Goal: Transaction & Acquisition: Book appointment/travel/reservation

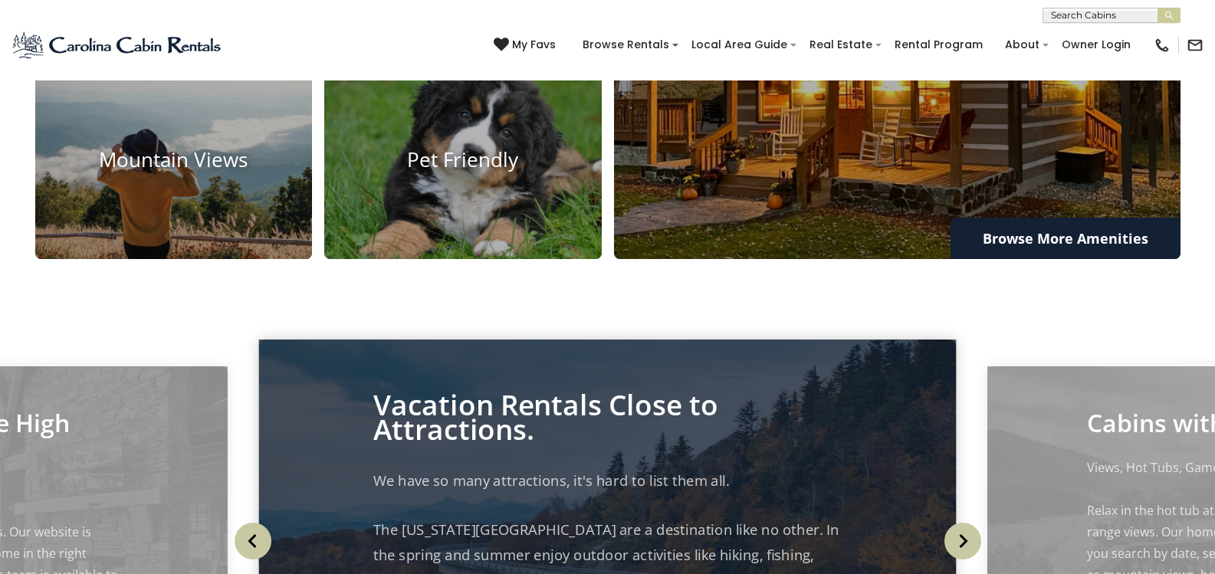
scroll to position [1379, 0]
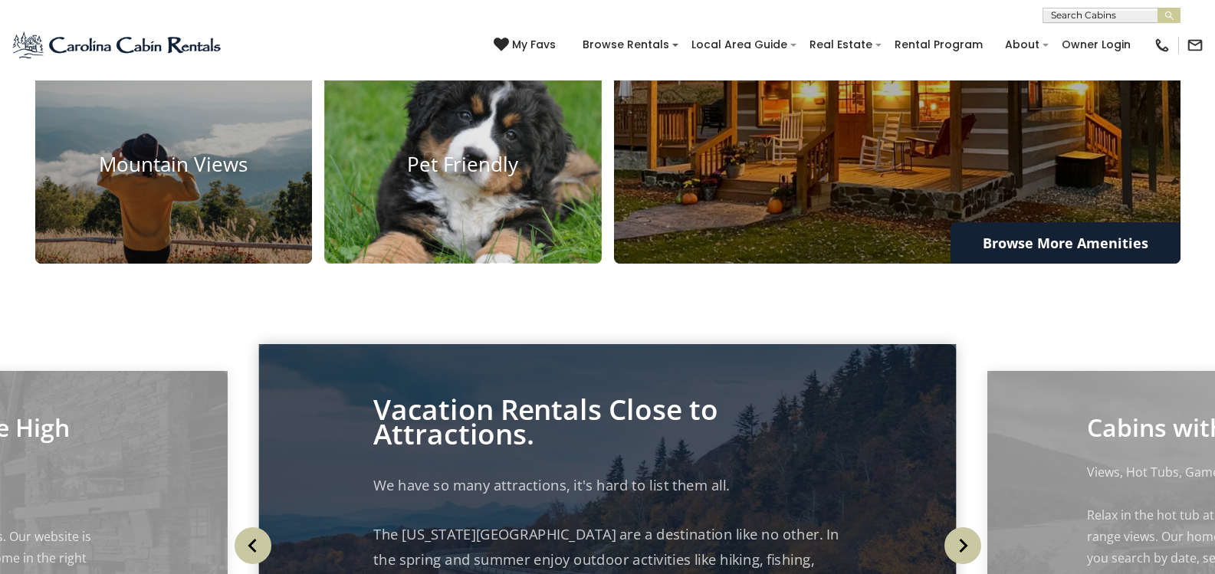
click at [493, 262] on img at bounding box center [462, 166] width 305 height 218
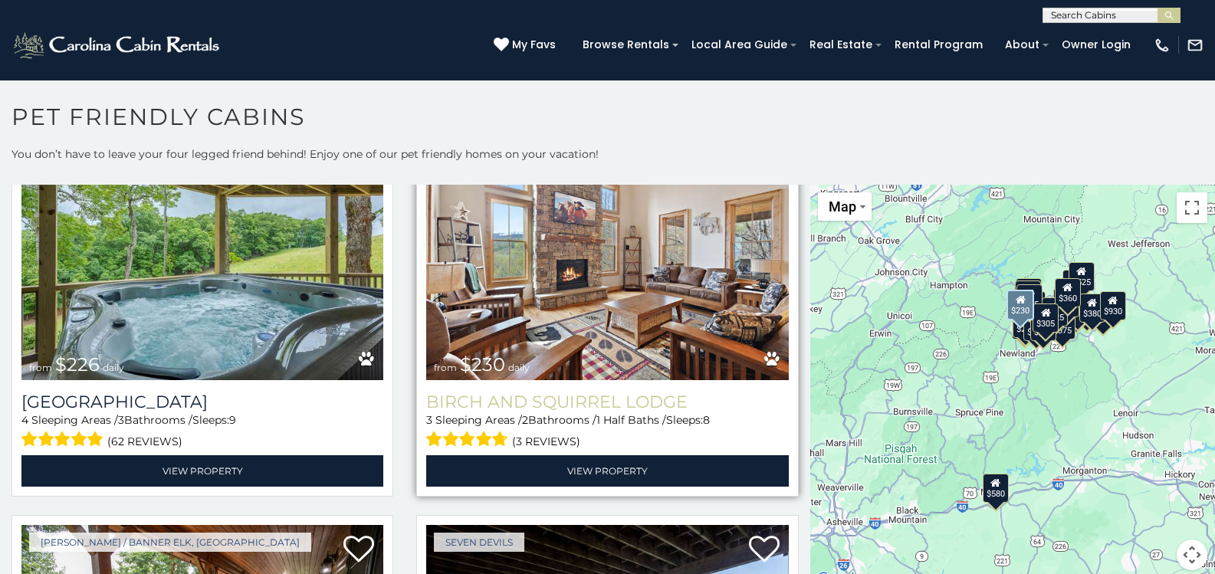
scroll to position [5134, 0]
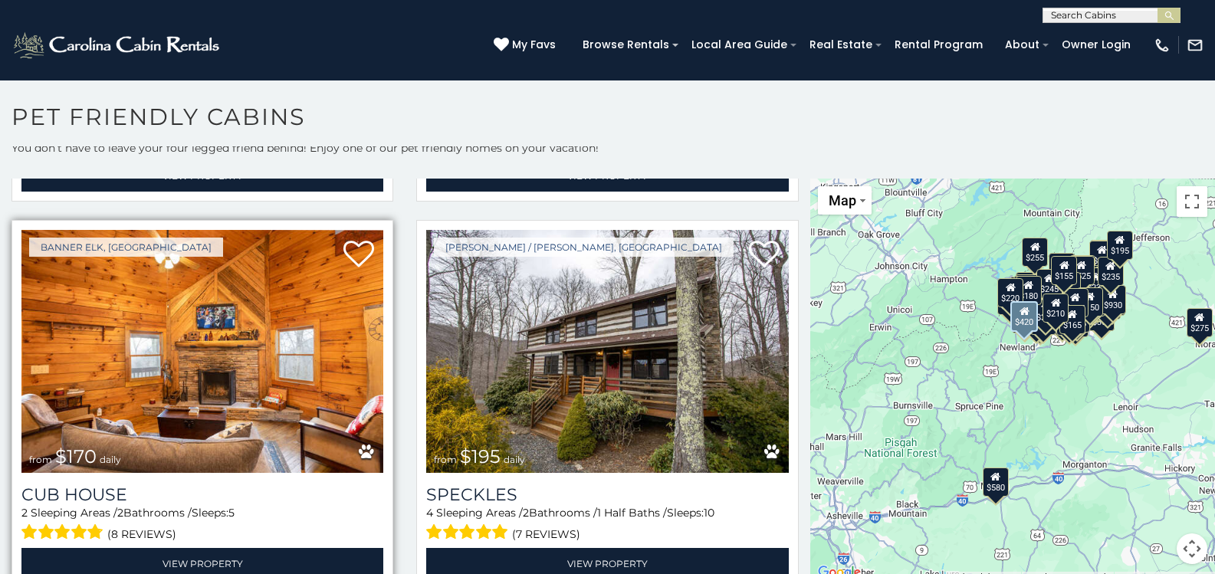
scroll to position [11202, 0]
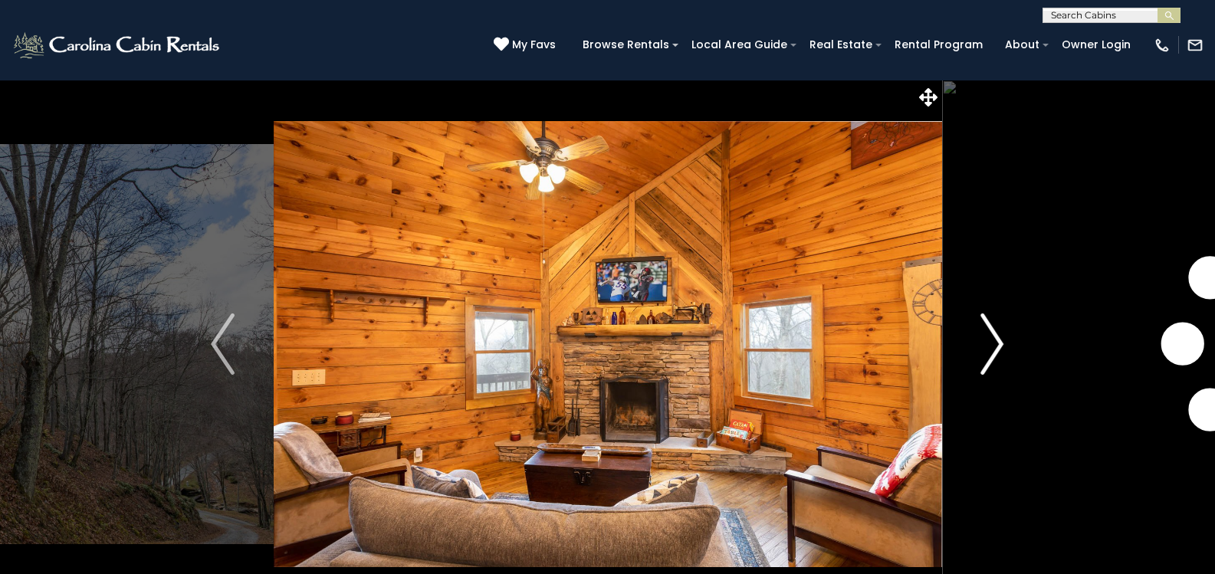
click at [999, 333] on img "Next" at bounding box center [991, 343] width 23 height 61
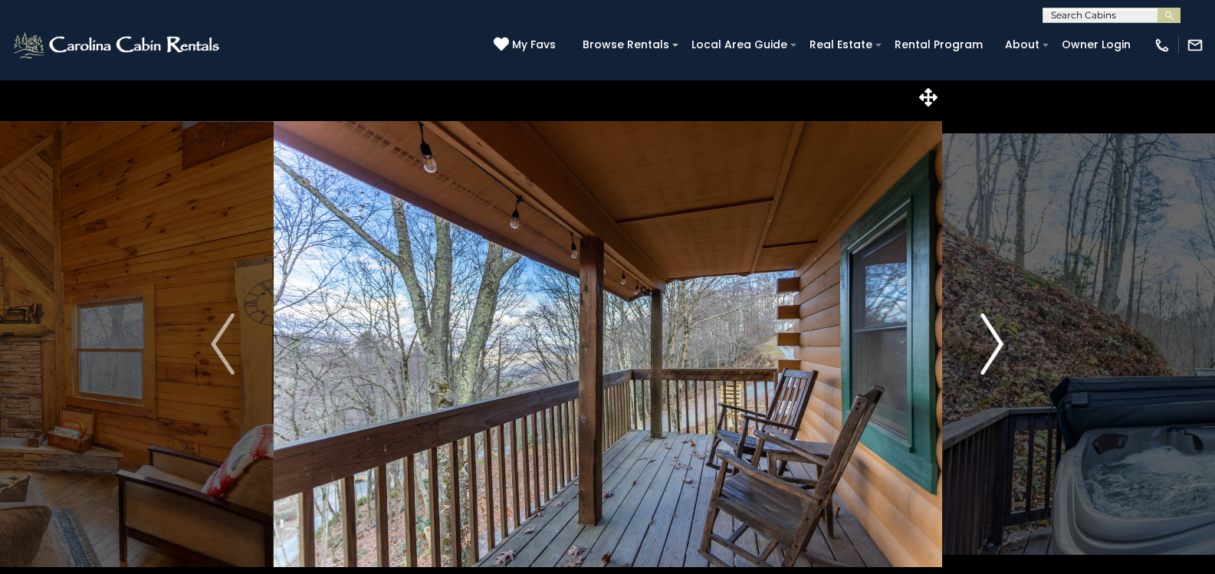
click at [995, 337] on img "Next" at bounding box center [991, 343] width 23 height 61
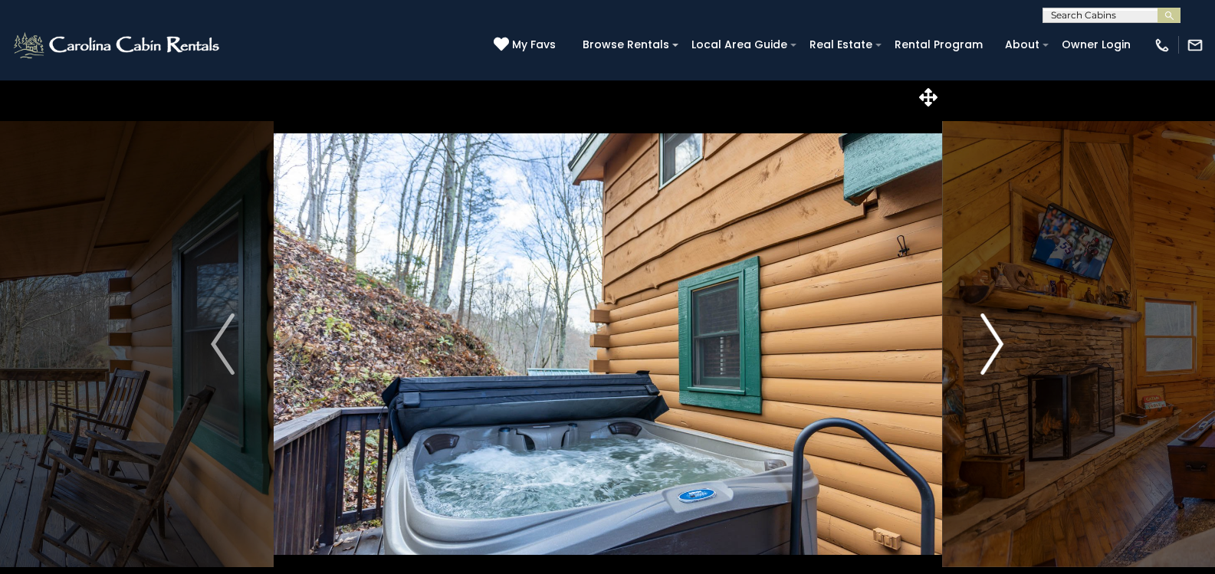
click at [997, 338] on img "Next" at bounding box center [991, 343] width 23 height 61
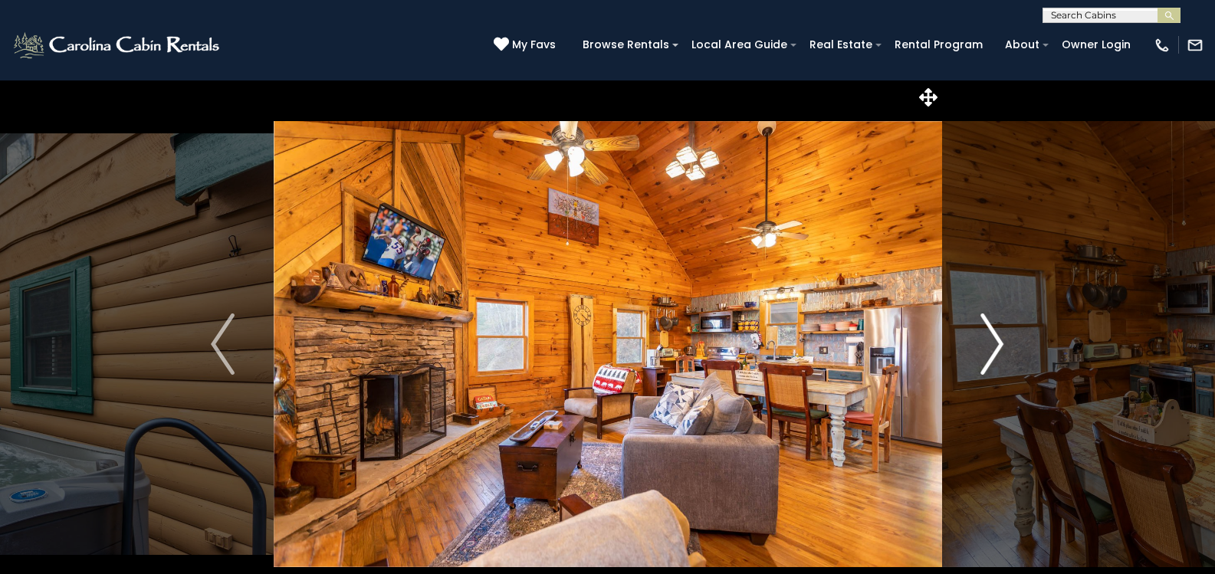
click at [997, 338] on img "Next" at bounding box center [991, 343] width 23 height 61
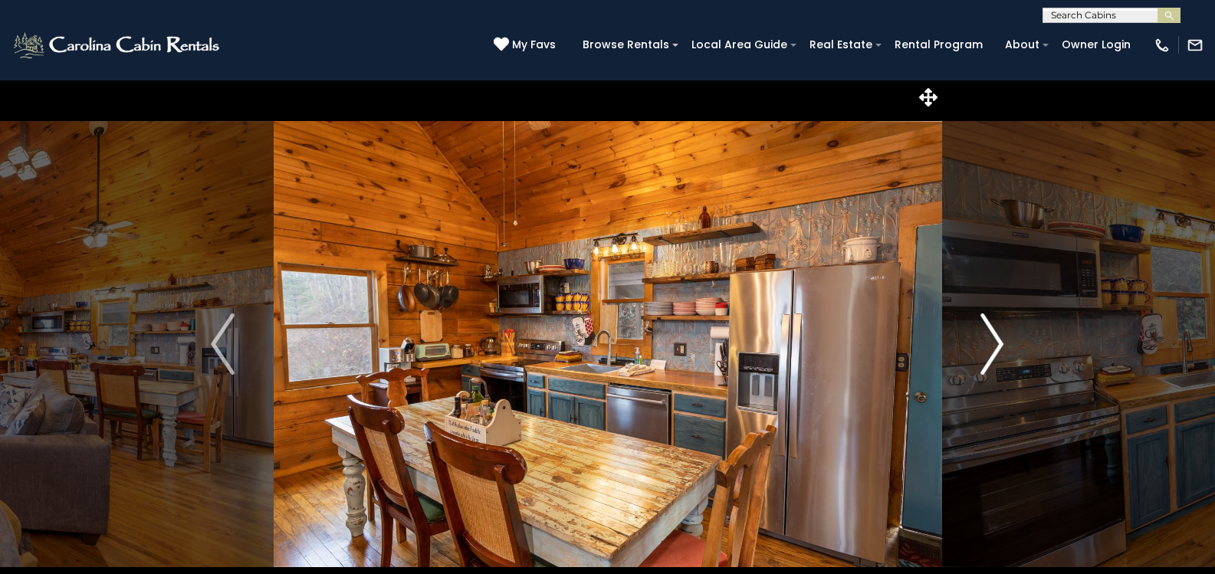
click at [997, 338] on img "Next" at bounding box center [991, 343] width 23 height 61
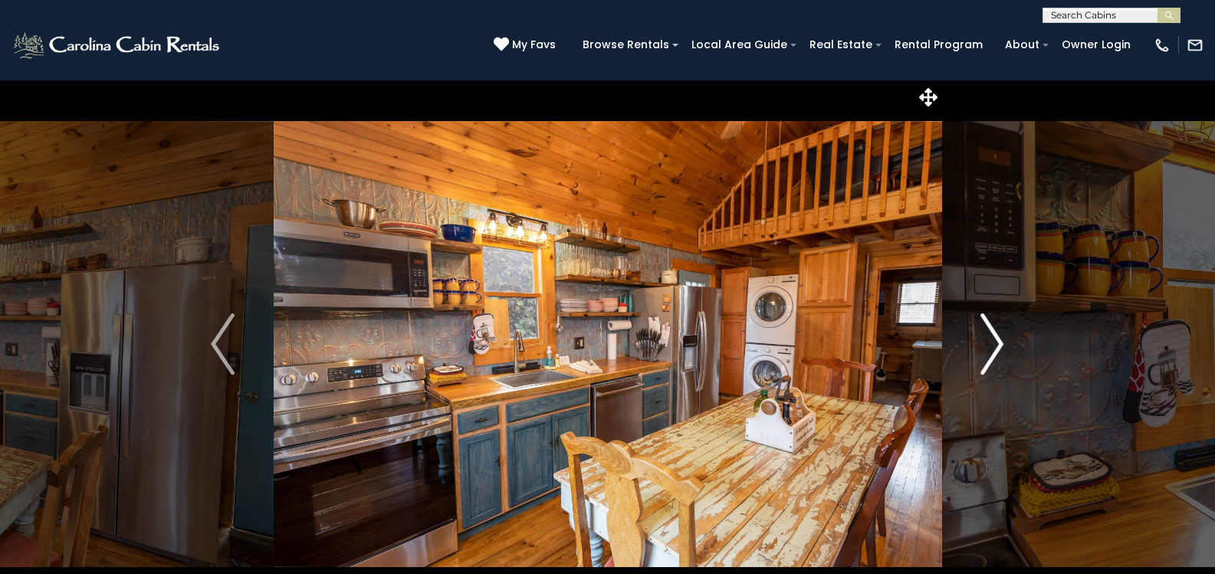
click at [997, 338] on img "Next" at bounding box center [991, 343] width 23 height 61
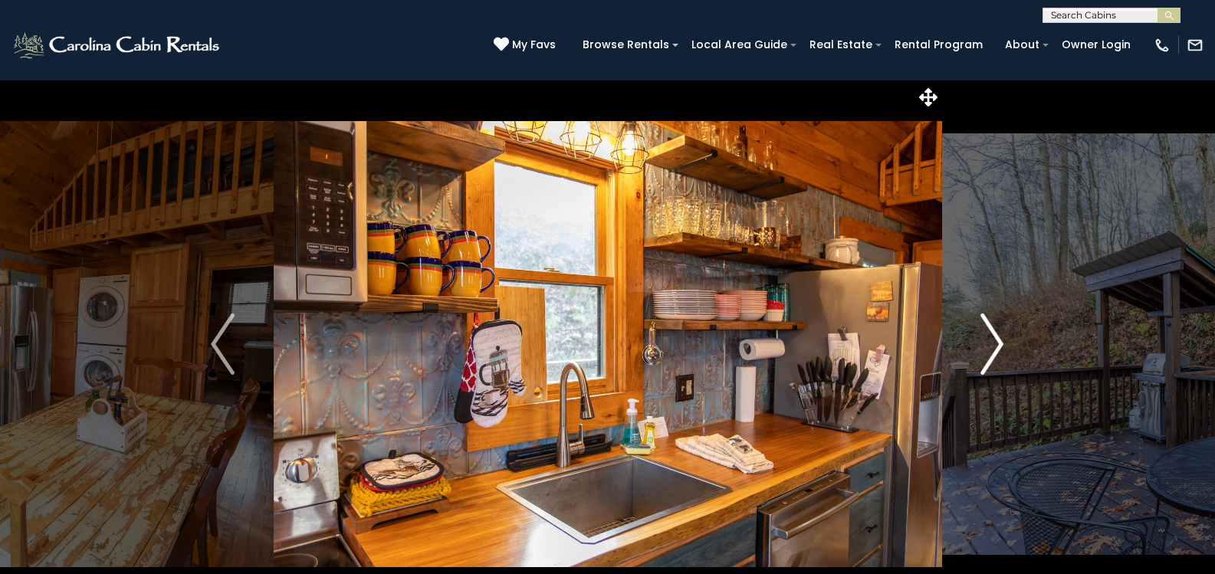
click at [997, 338] on img "Next" at bounding box center [991, 343] width 23 height 61
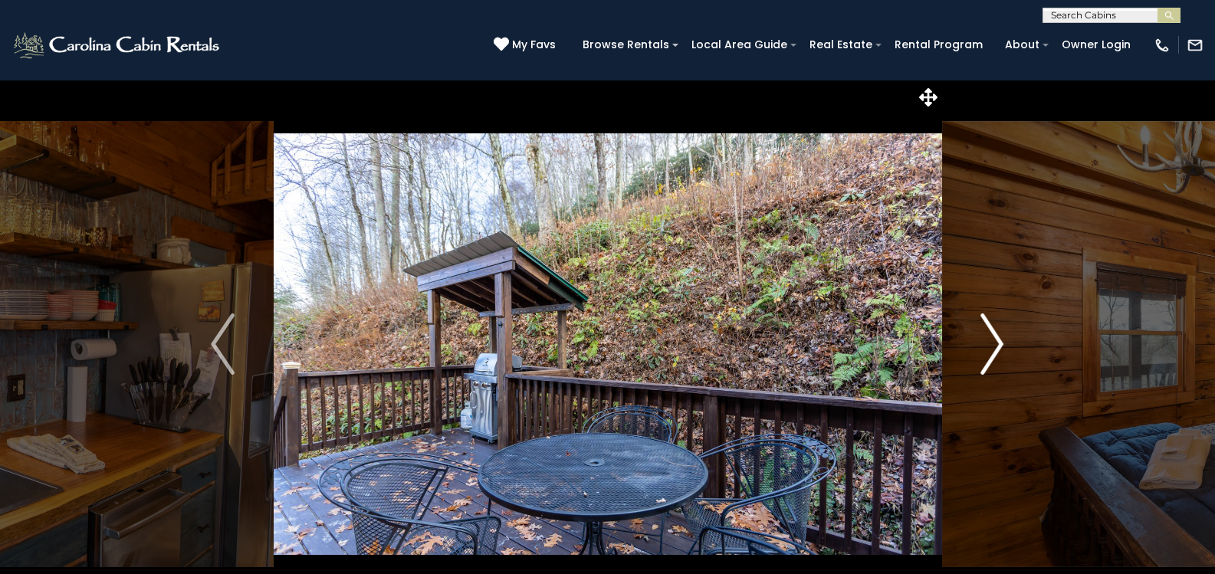
click at [997, 338] on img "Next" at bounding box center [991, 343] width 23 height 61
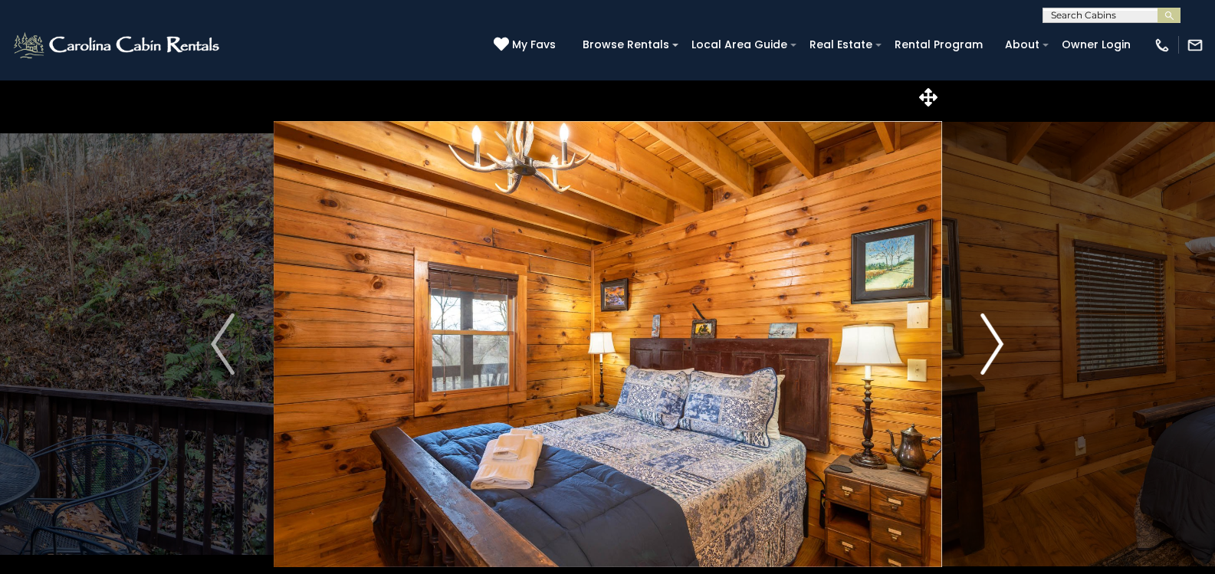
click at [997, 338] on img "Next" at bounding box center [991, 343] width 23 height 61
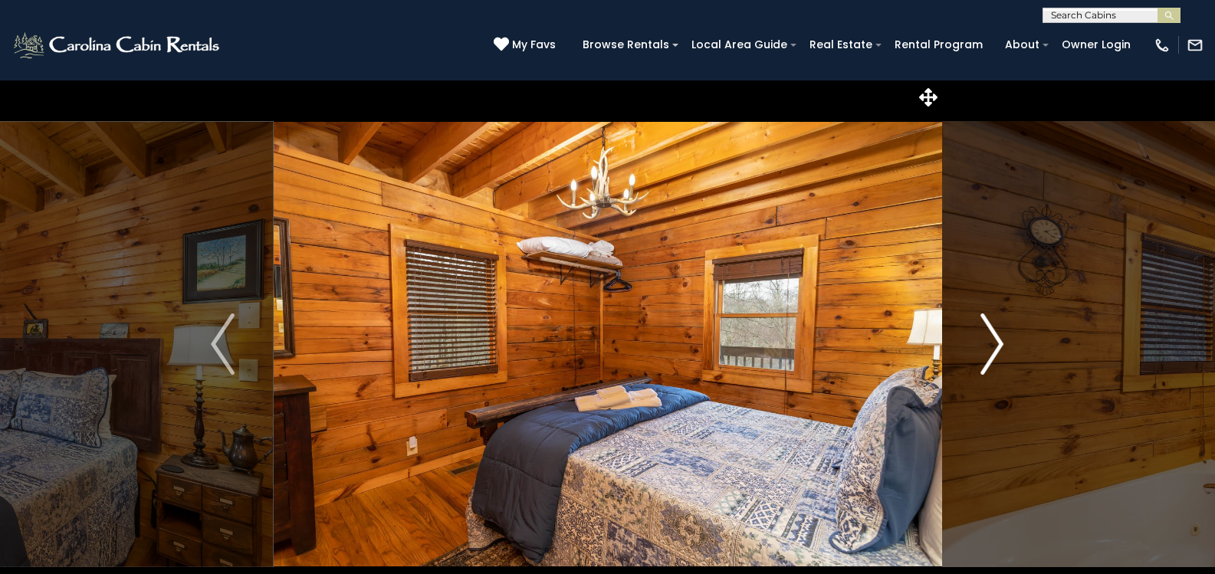
click at [997, 339] on img "Next" at bounding box center [991, 343] width 23 height 61
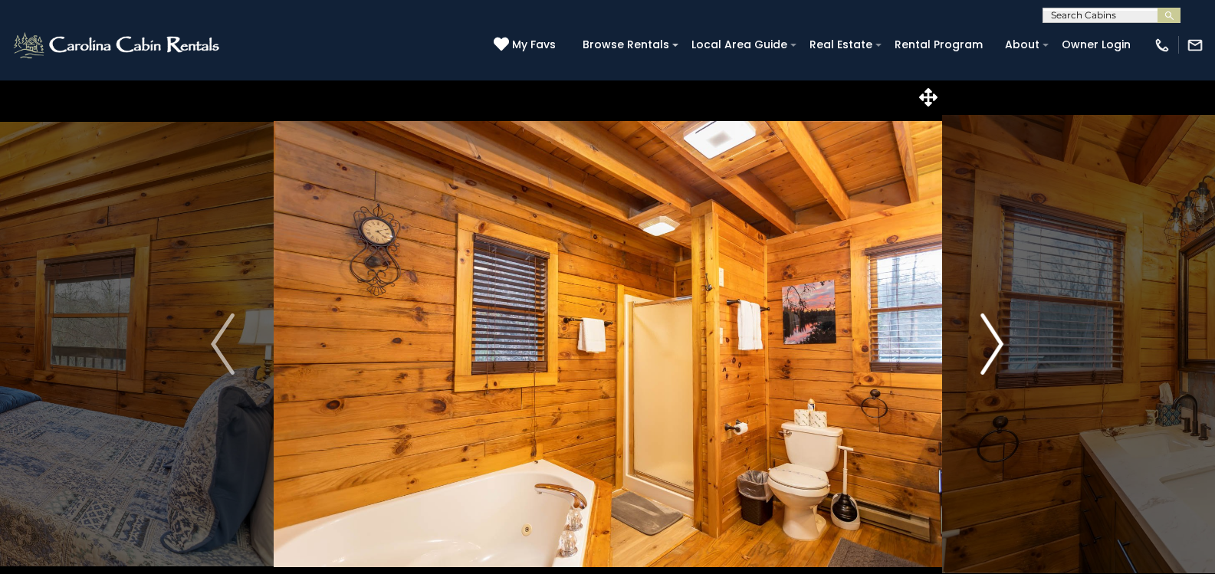
click at [997, 343] on img "Next" at bounding box center [991, 343] width 23 height 61
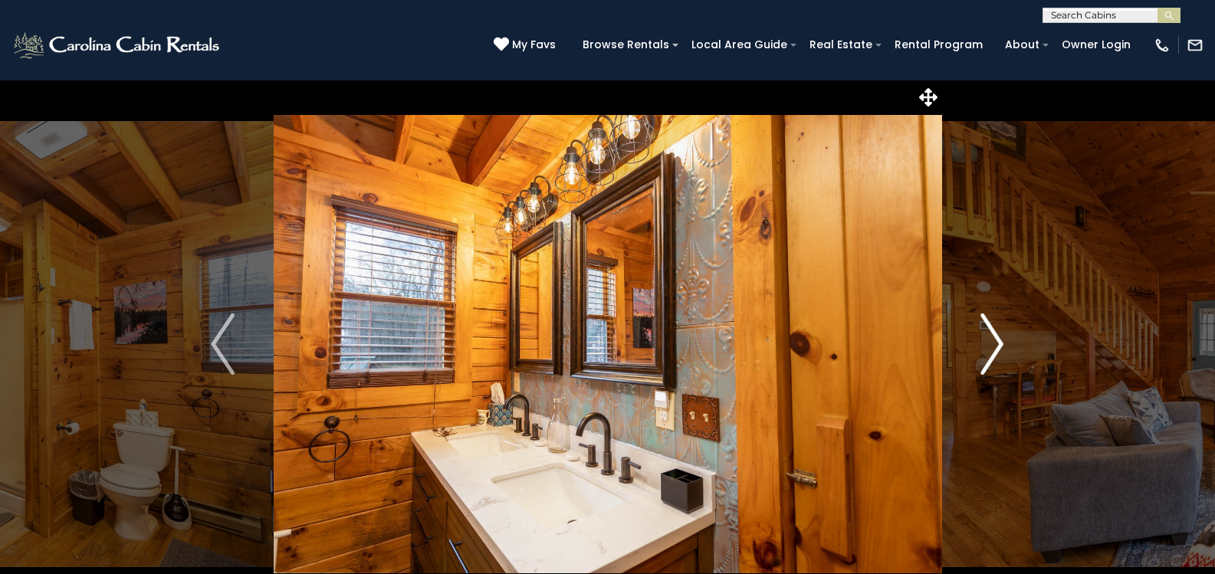
click at [998, 339] on img "Next" at bounding box center [991, 343] width 23 height 61
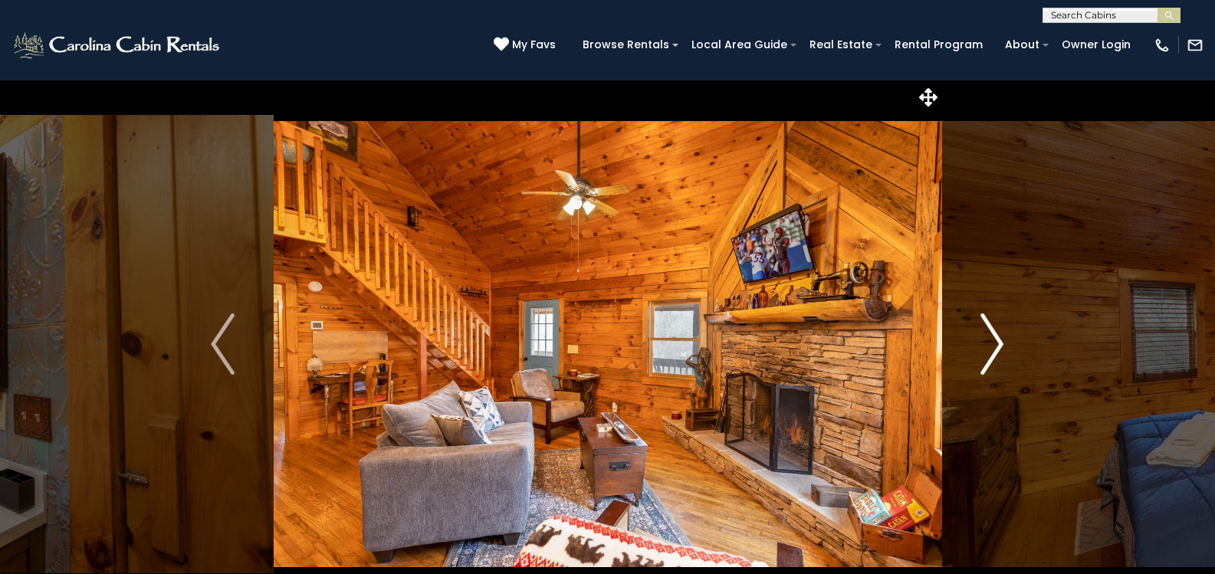
click at [998, 340] on img "Next" at bounding box center [991, 343] width 23 height 61
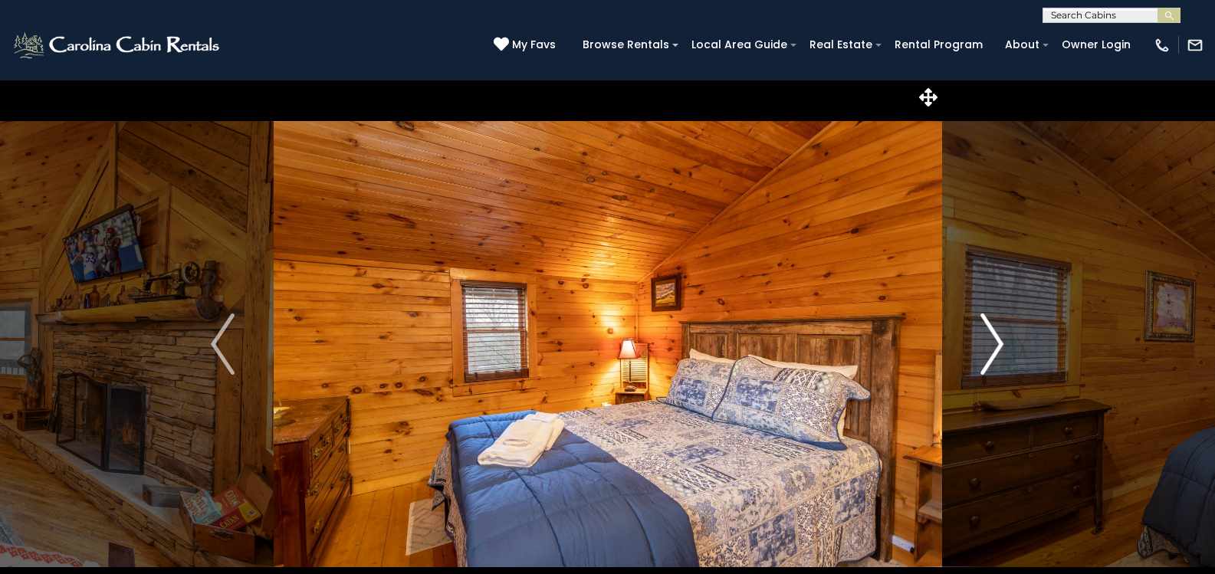
click at [998, 339] on img "Next" at bounding box center [991, 343] width 23 height 61
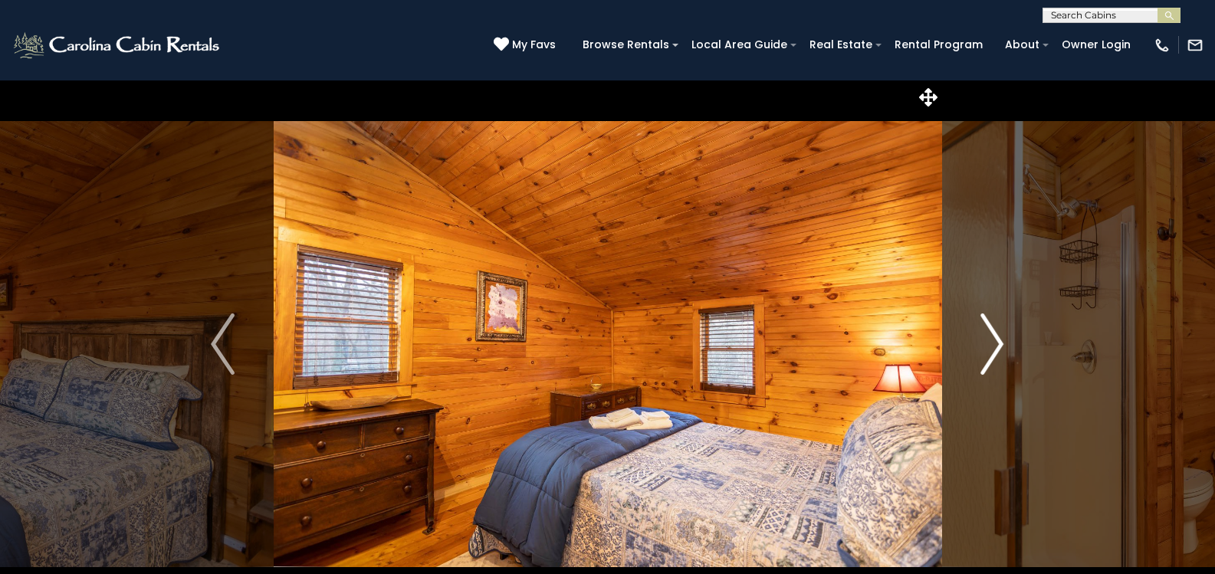
click at [998, 339] on img "Next" at bounding box center [991, 343] width 23 height 61
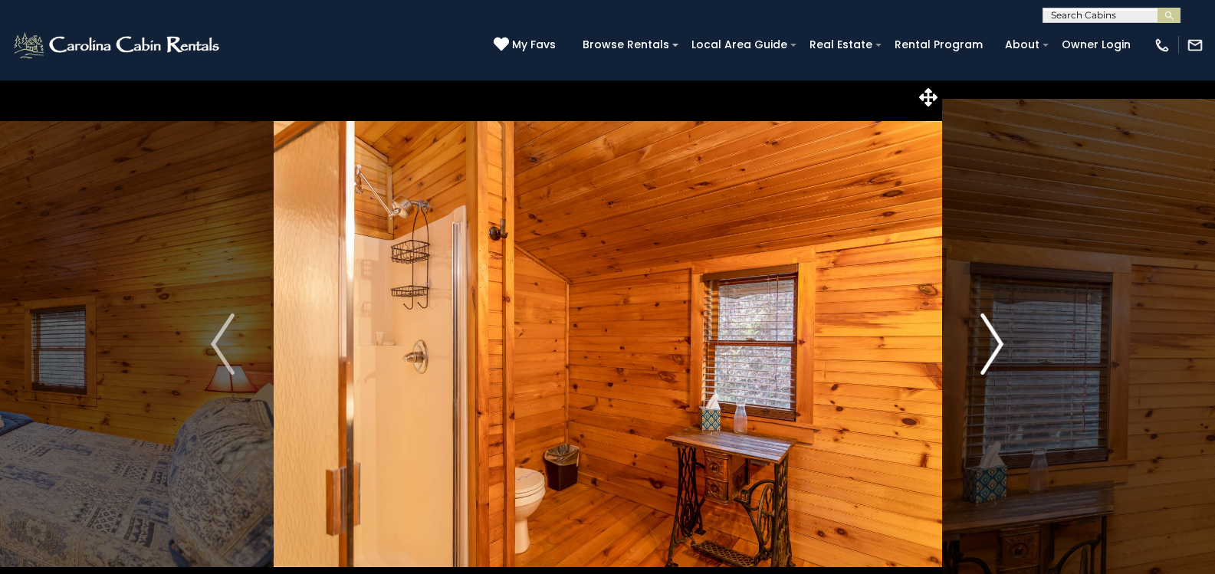
click at [998, 339] on img "Next" at bounding box center [991, 343] width 23 height 61
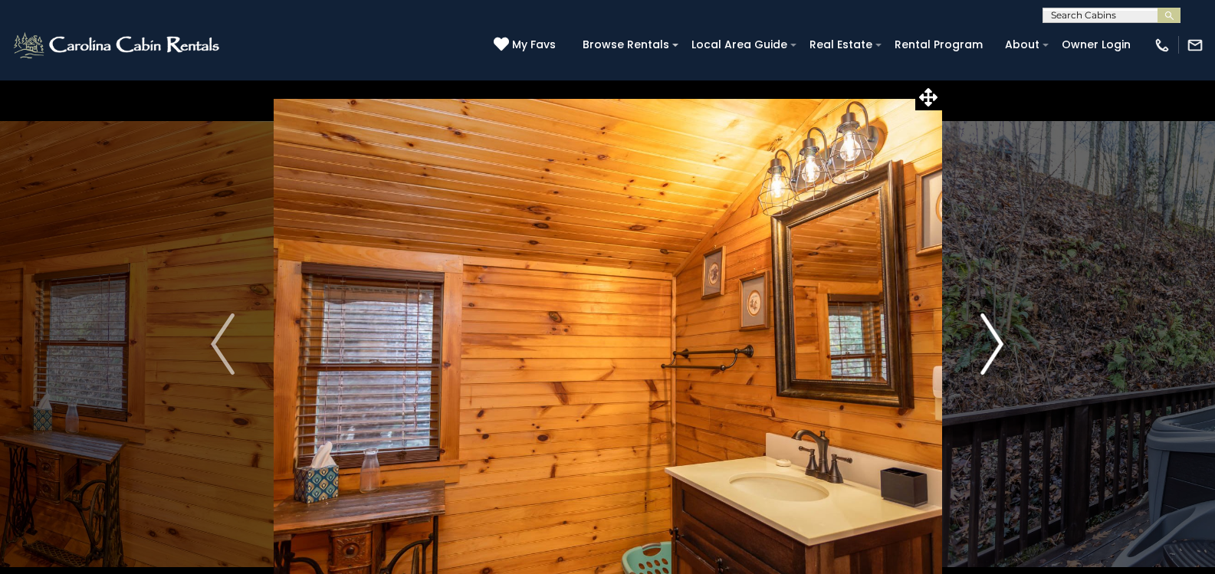
click at [998, 339] on img "Next" at bounding box center [991, 343] width 23 height 61
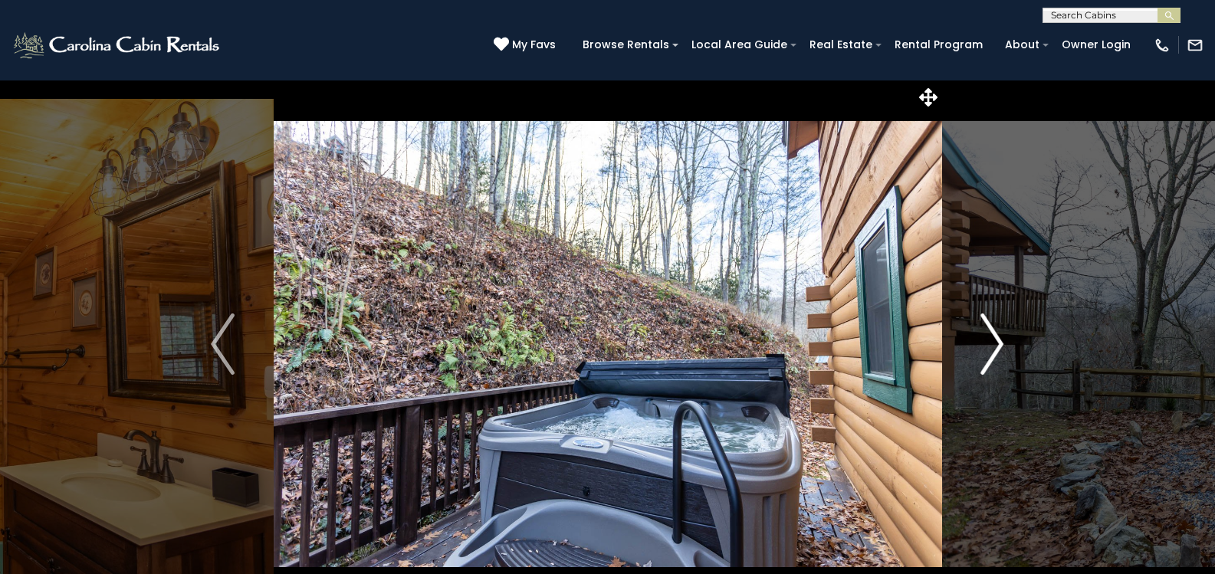
click at [998, 340] on img "Next" at bounding box center [991, 343] width 23 height 61
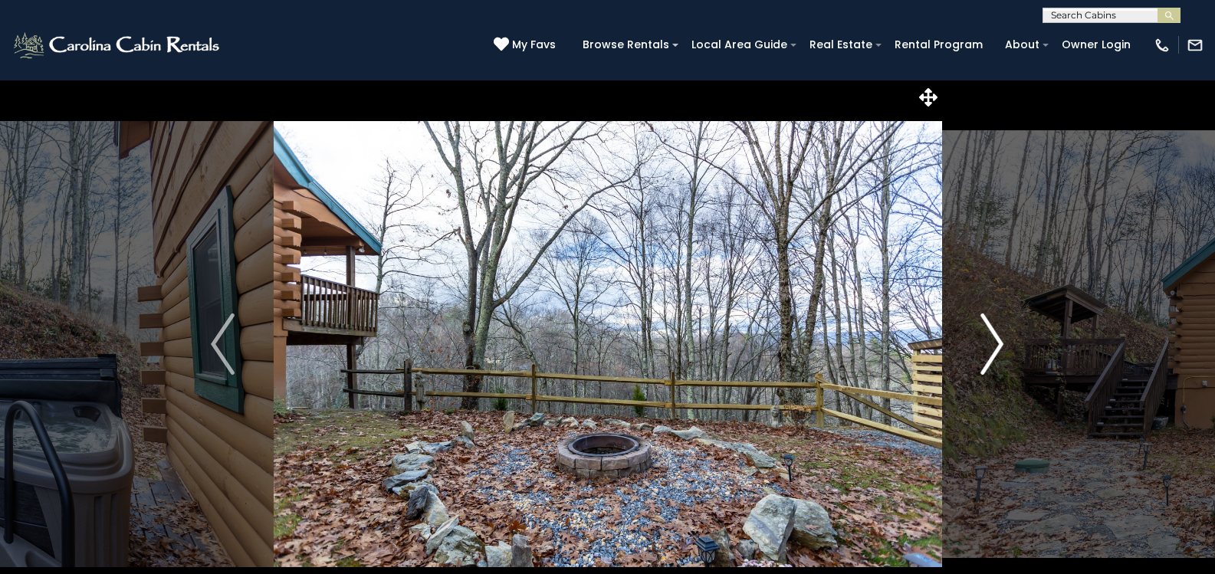
click at [998, 340] on img "Next" at bounding box center [991, 343] width 23 height 61
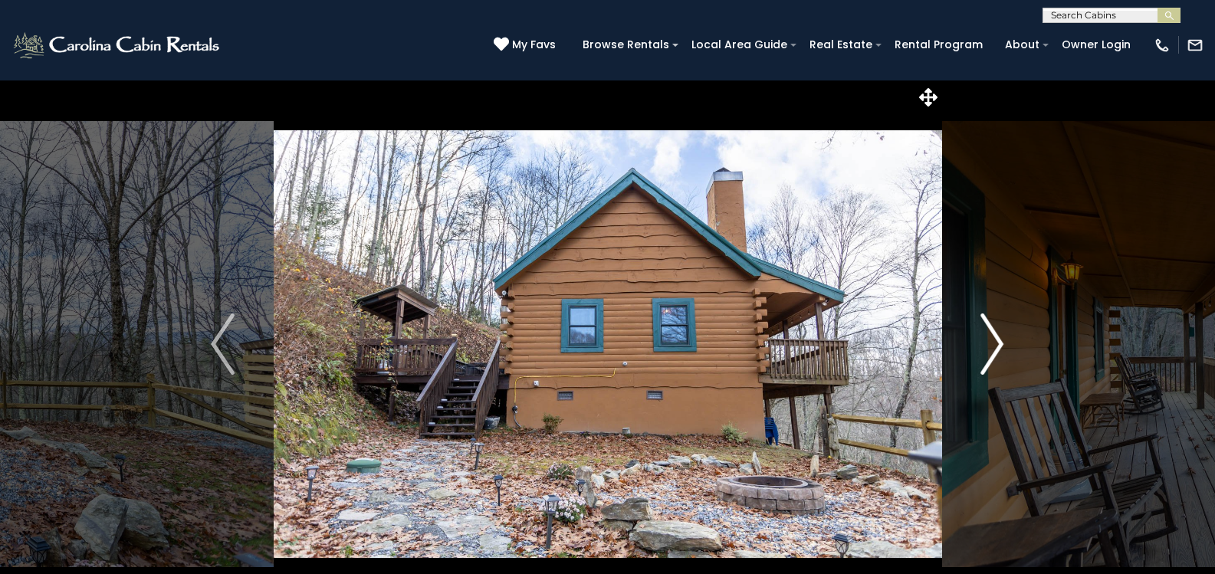
click at [998, 341] on img "Next" at bounding box center [991, 343] width 23 height 61
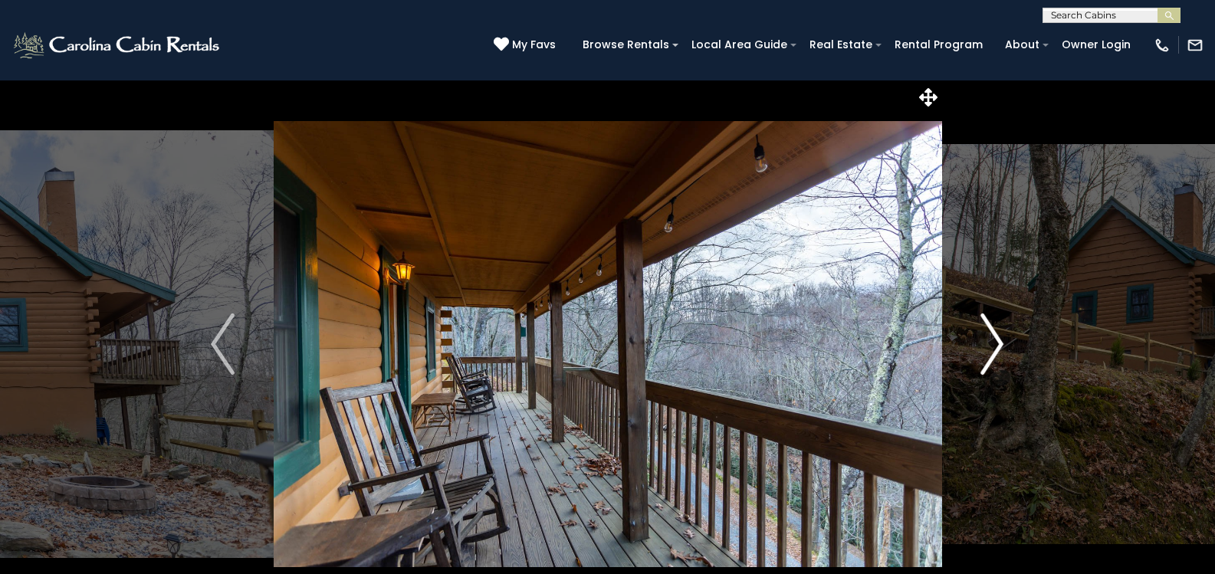
click at [999, 341] on img "Next" at bounding box center [991, 343] width 23 height 61
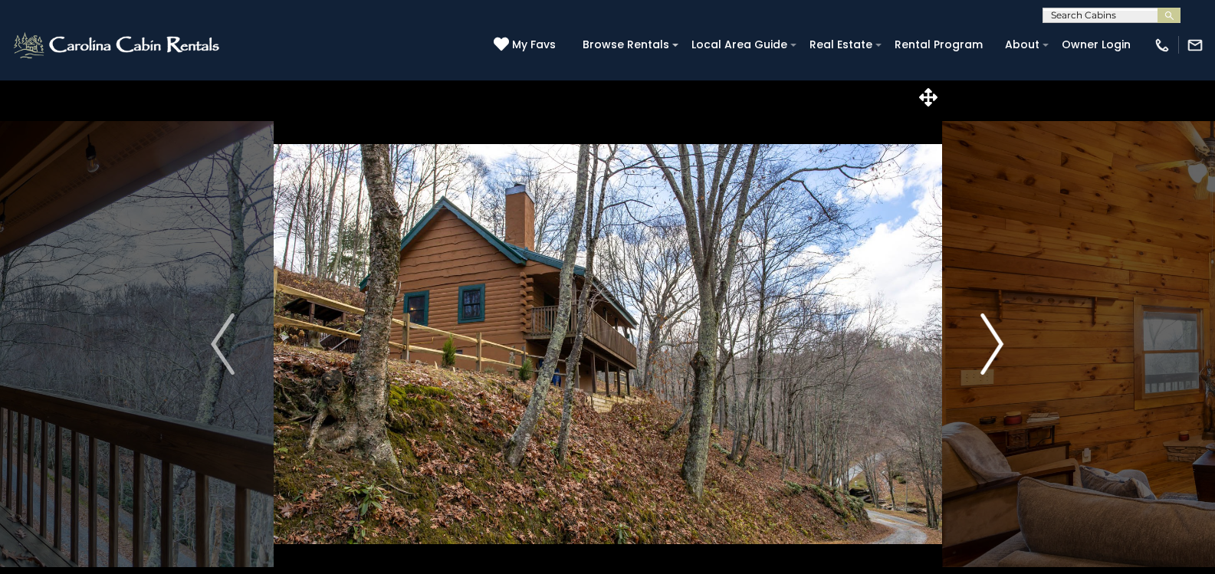
click at [999, 344] on img "Next" at bounding box center [991, 343] width 23 height 61
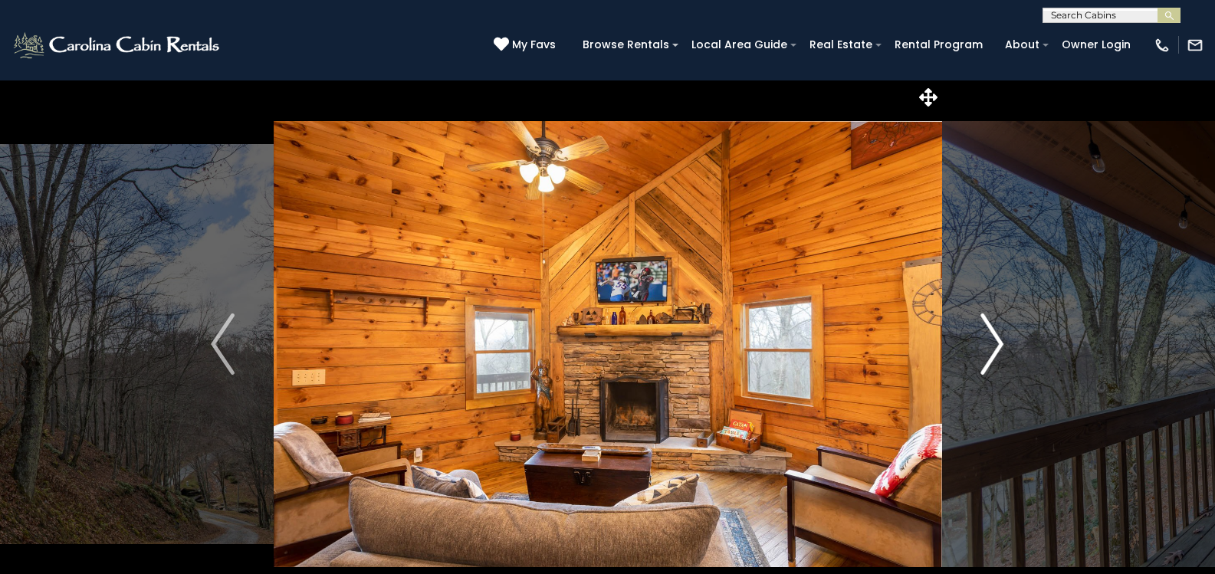
click at [999, 344] on img "Next" at bounding box center [991, 343] width 23 height 61
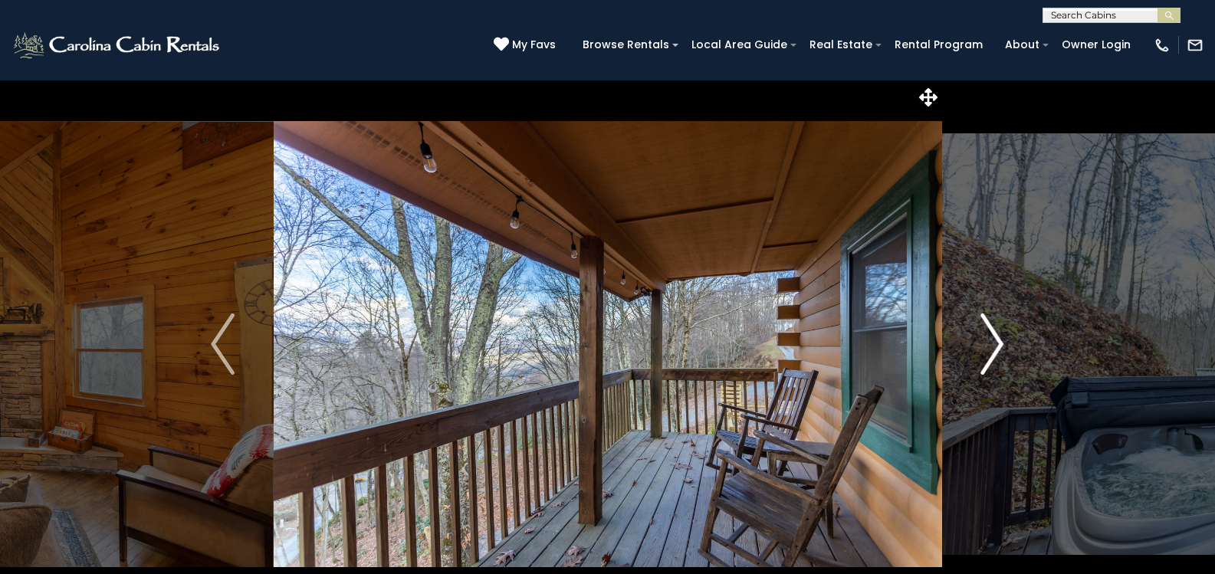
click at [999, 344] on img "Next" at bounding box center [991, 343] width 23 height 61
